Goal: Task Accomplishment & Management: Manage account settings

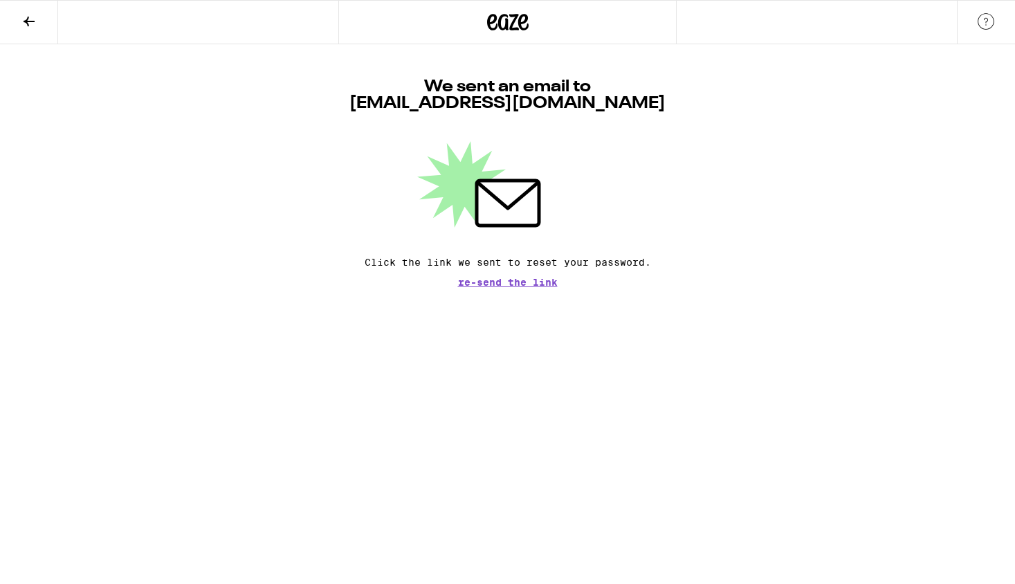
click at [491, 28] on icon at bounding box center [492, 22] width 10 height 17
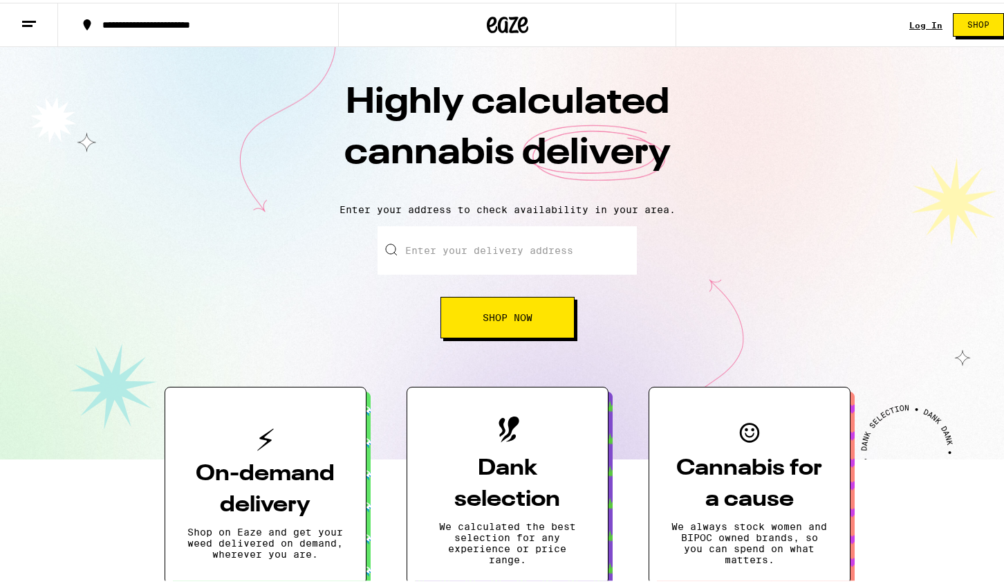
click at [923, 18] on link "Log In" at bounding box center [925, 22] width 33 height 9
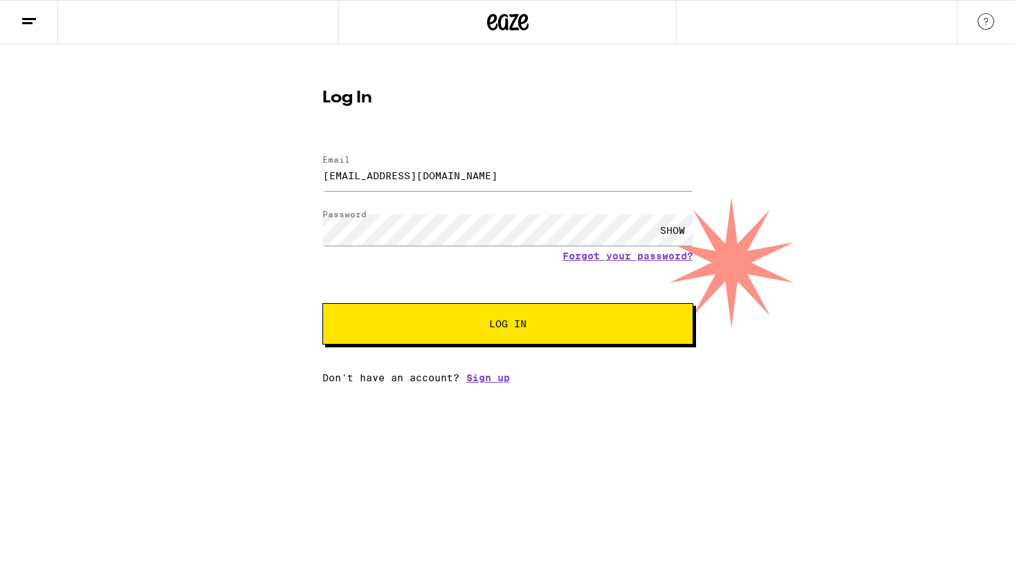
click at [469, 322] on span "Log In" at bounding box center [507, 324] width 259 height 10
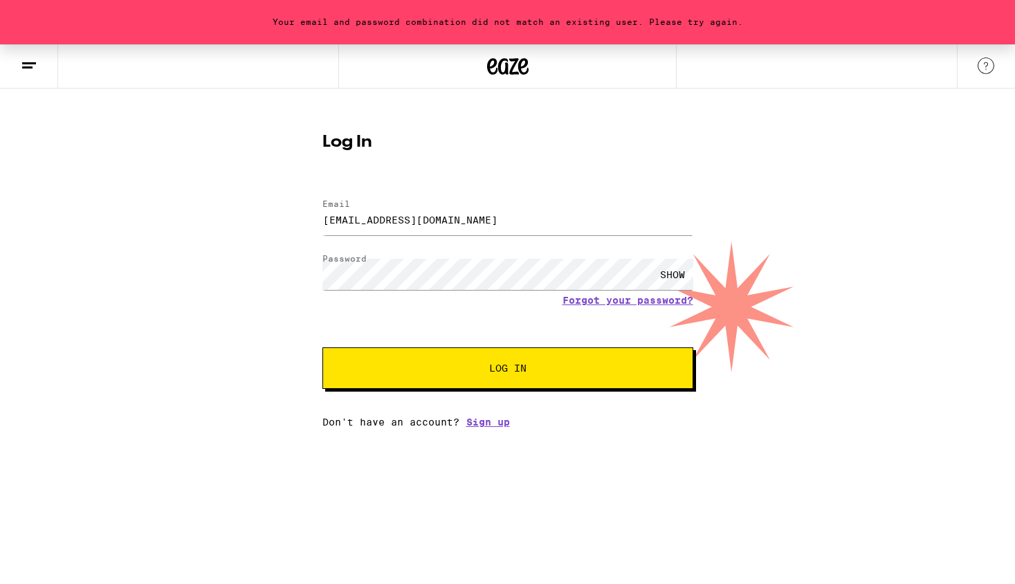
click at [677, 270] on div "SHOW" at bounding box center [671, 274] width 41 height 31
click at [322, 347] on button "Log In" at bounding box center [507, 367] width 371 height 41
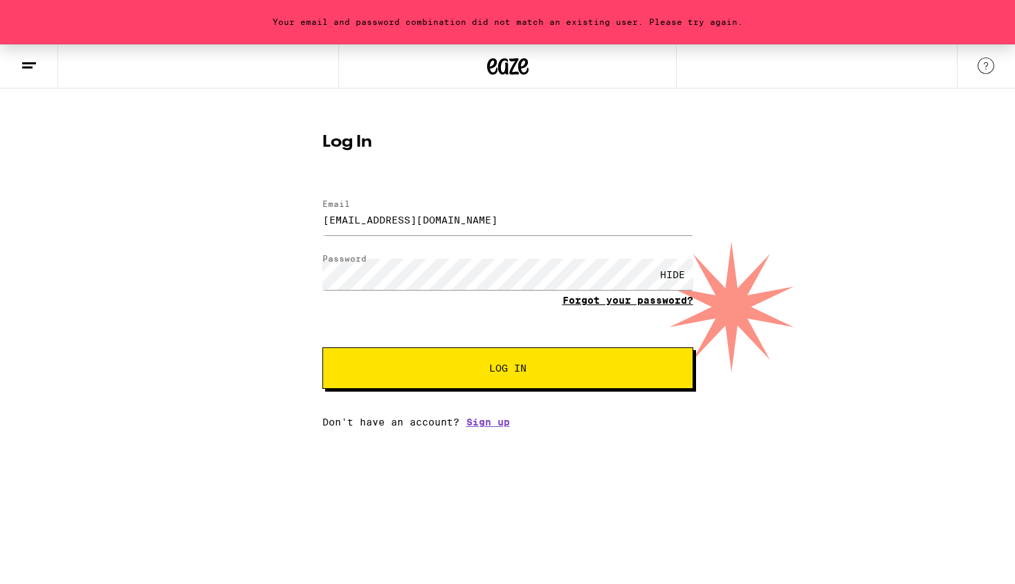
click at [585, 298] on link "Forgot your password?" at bounding box center [627, 300] width 131 height 11
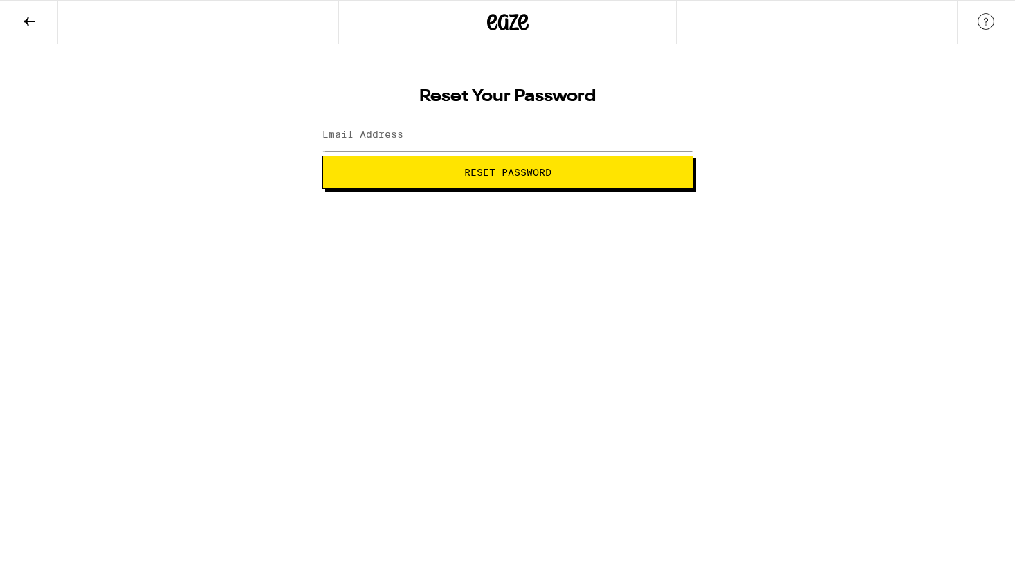
click at [379, 130] on label "Email Address" at bounding box center [362, 134] width 81 height 11
click at [397, 137] on label "Email Address" at bounding box center [362, 134] width 81 height 11
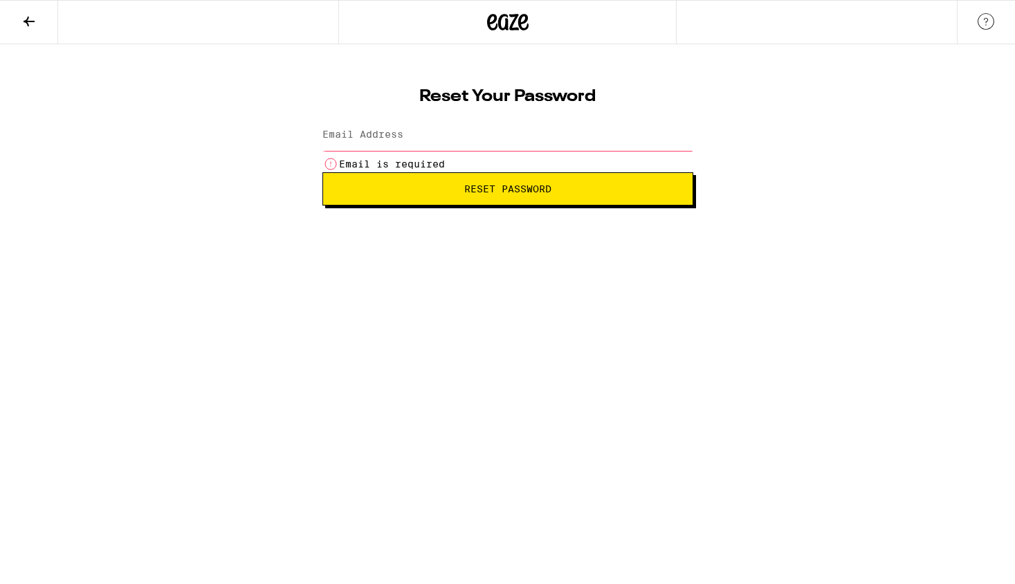
click at [432, 133] on input "Email Address" at bounding box center [507, 135] width 371 height 31
type input "[EMAIL_ADDRESS][DOMAIN_NAME]"
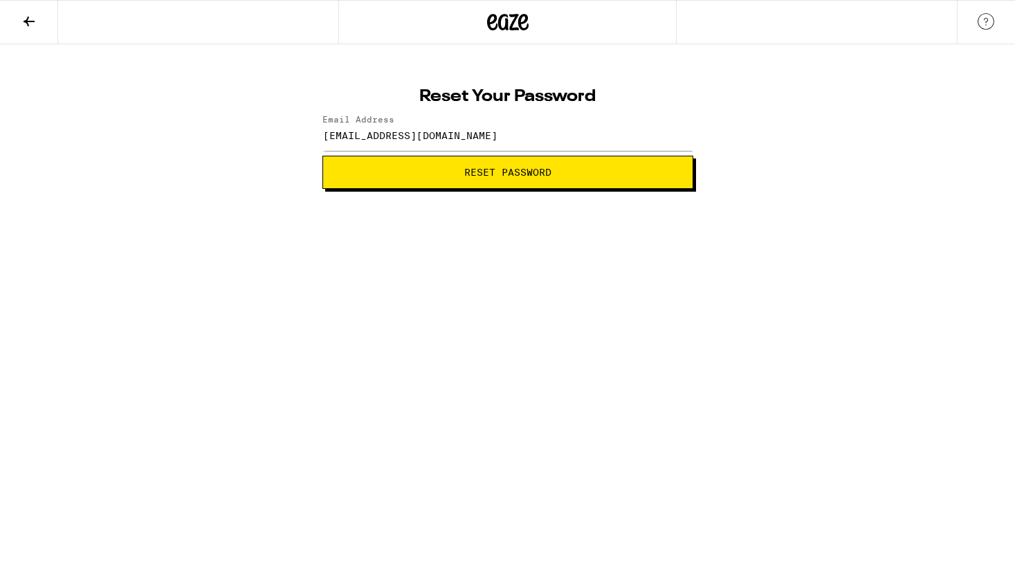
click at [456, 174] on span "Reset Password" at bounding box center [507, 172] width 347 height 10
